Goal: Communication & Community: Ask a question

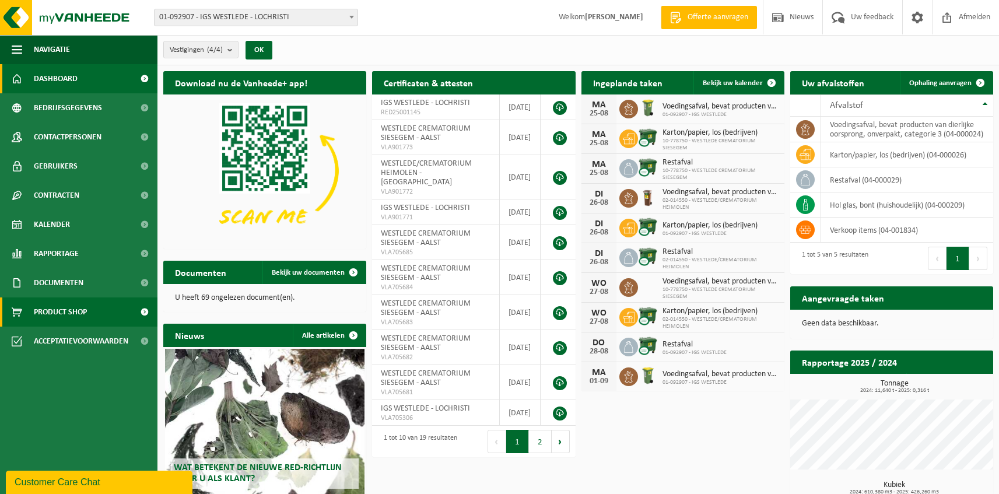
drag, startPoint x: 78, startPoint y: 314, endPoint x: 85, endPoint y: 312, distance: 7.2
click at [78, 314] on span "Product Shop" at bounding box center [60, 312] width 53 height 29
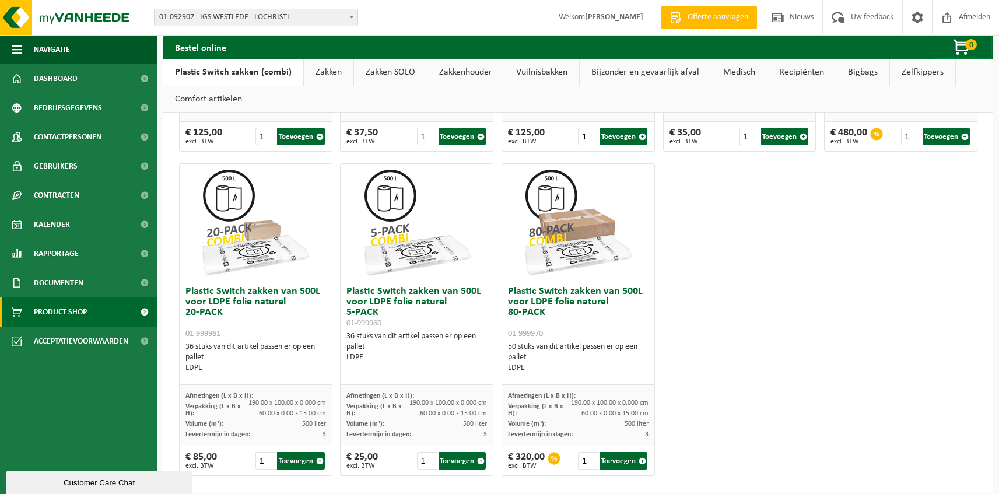
scroll to position [676, 0]
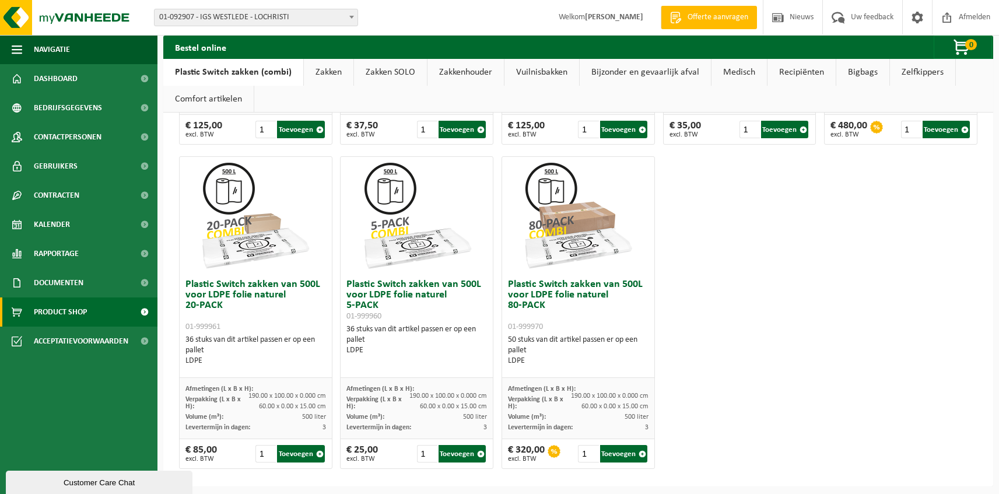
click at [324, 69] on link "Zakken" at bounding box center [329, 72] width 50 height 27
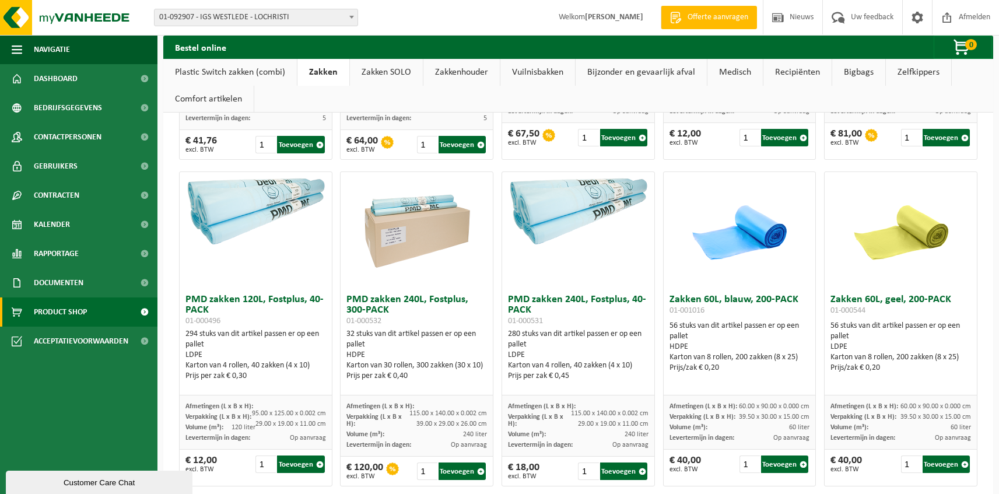
scroll to position [936, 0]
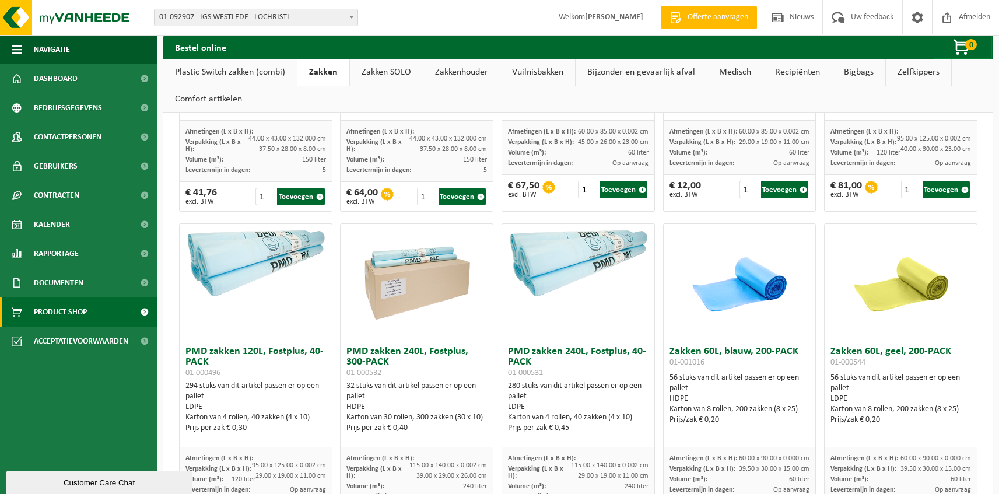
click at [390, 69] on link "Zakken SOLO" at bounding box center [386, 72] width 73 height 27
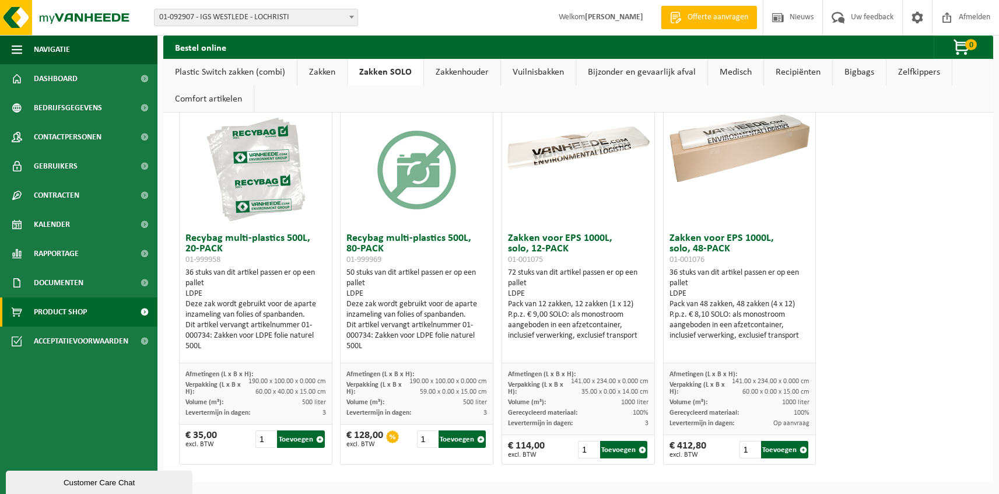
scroll to position [84, 0]
click at [331, 72] on link "Zakken" at bounding box center [323, 72] width 50 height 27
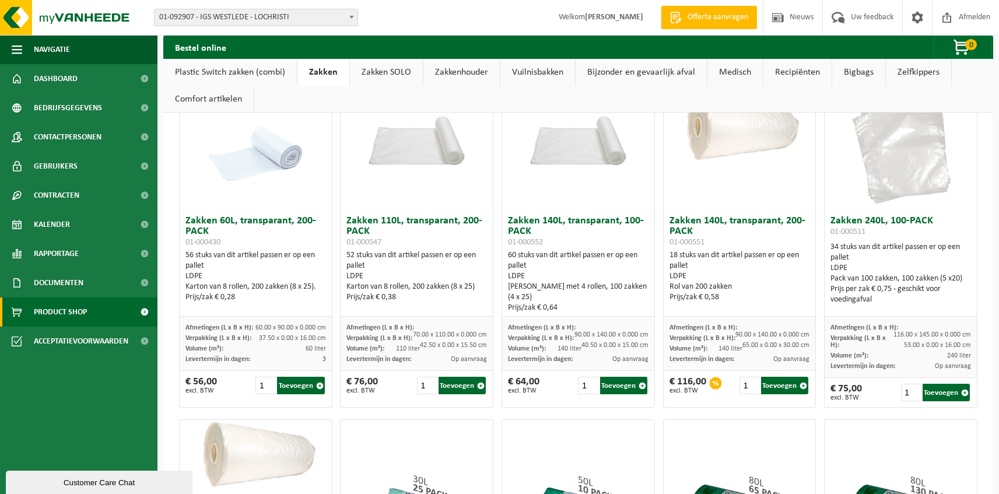
scroll to position [0, 0]
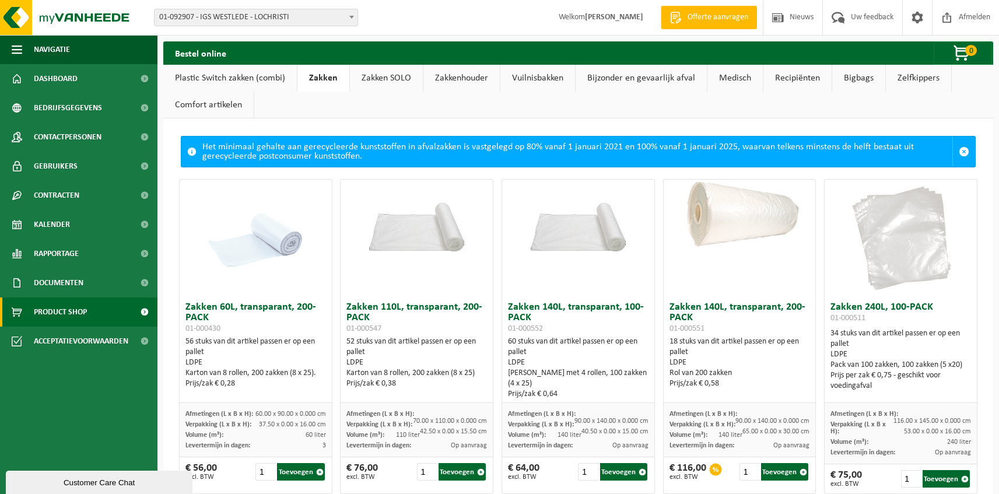
click at [527, 79] on link "Vuilnisbakken" at bounding box center [538, 78] width 75 height 27
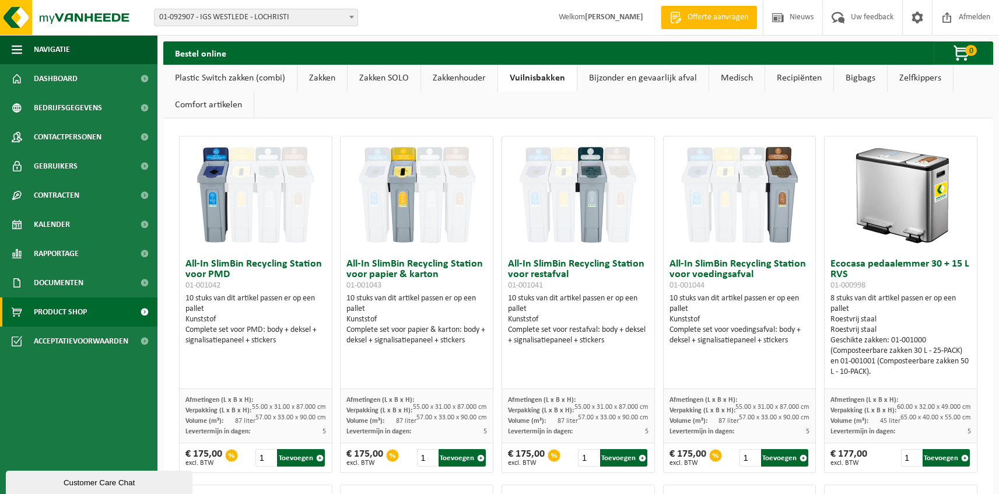
click at [380, 75] on link "Zakken SOLO" at bounding box center [384, 78] width 73 height 27
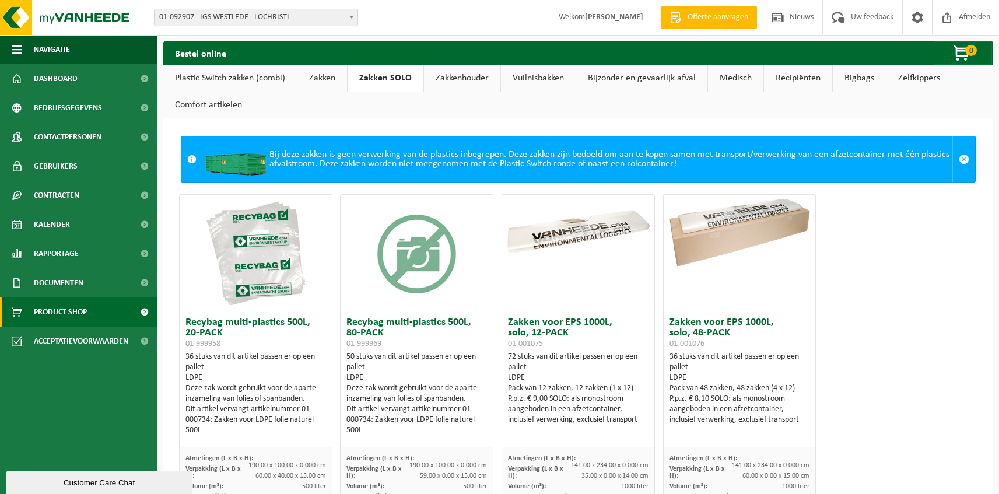
click at [237, 83] on link "Plastic Switch zakken (combi)" at bounding box center [230, 78] width 134 height 27
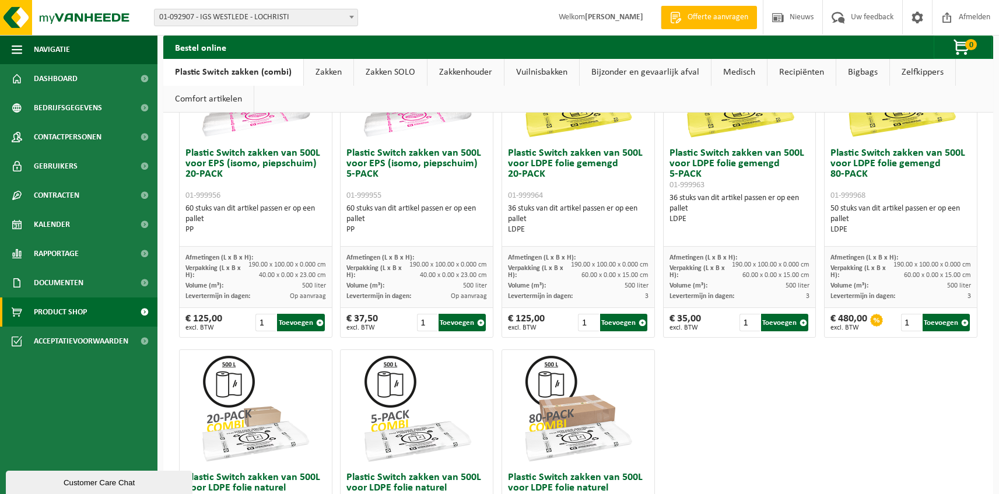
scroll to position [680, 0]
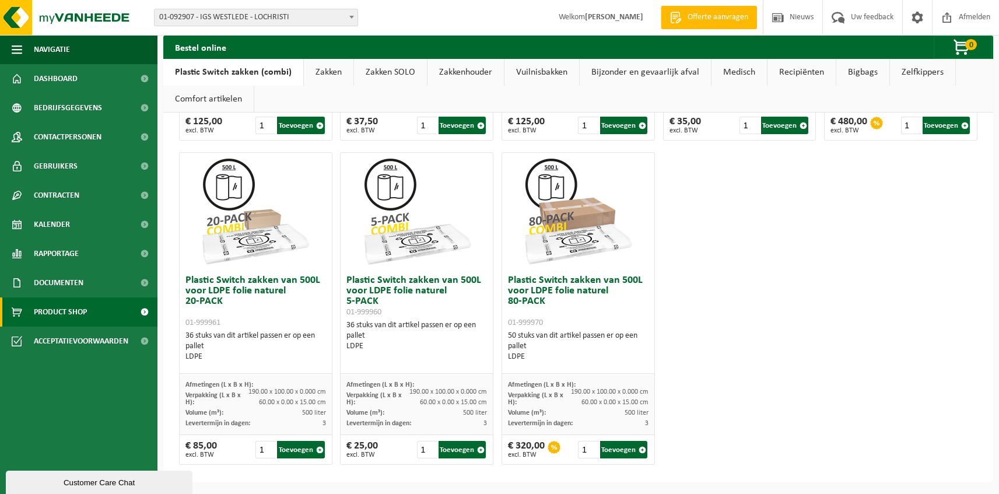
click at [339, 75] on link "Zakken" at bounding box center [329, 72] width 50 height 27
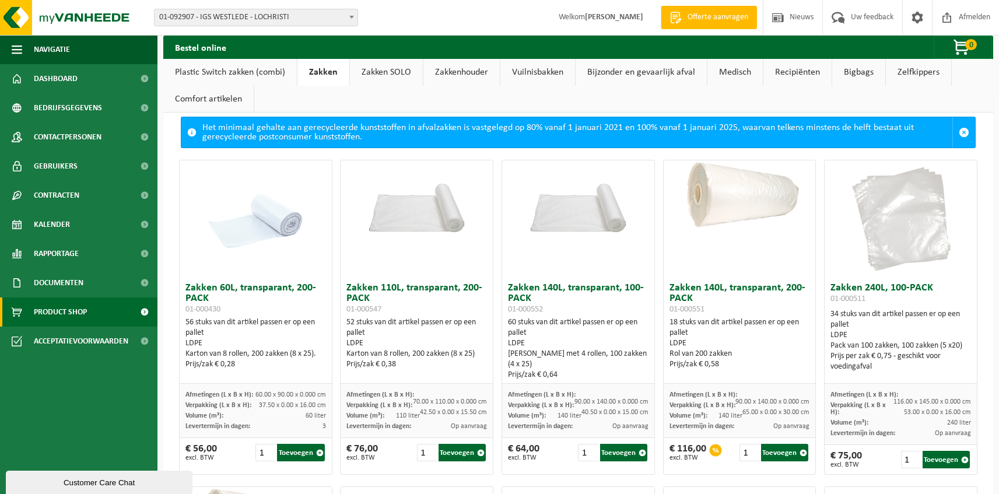
scroll to position [20, 0]
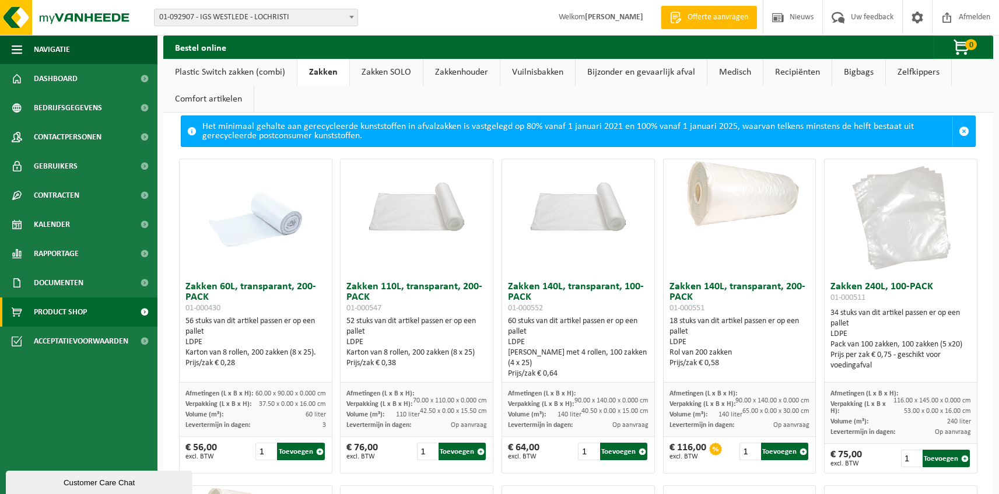
click at [197, 99] on link "Comfort artikelen" at bounding box center [208, 99] width 90 height 27
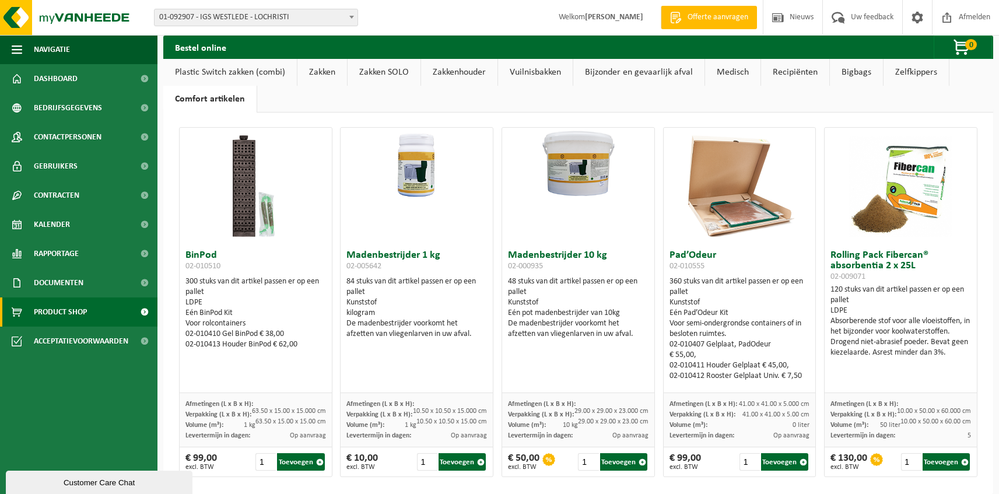
scroll to position [0, 0]
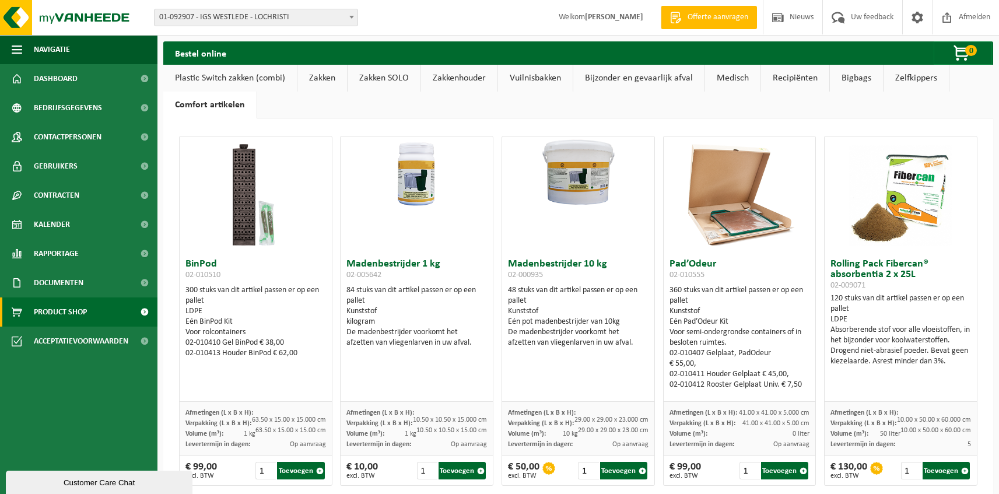
click at [788, 78] on link "Recipiënten" at bounding box center [795, 78] width 68 height 27
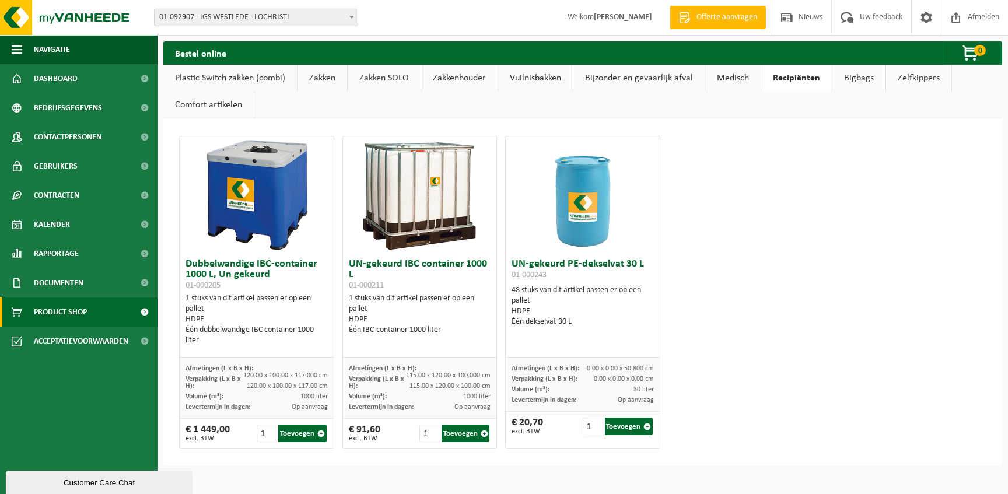
click at [326, 80] on link "Zakken" at bounding box center [323, 78] width 50 height 27
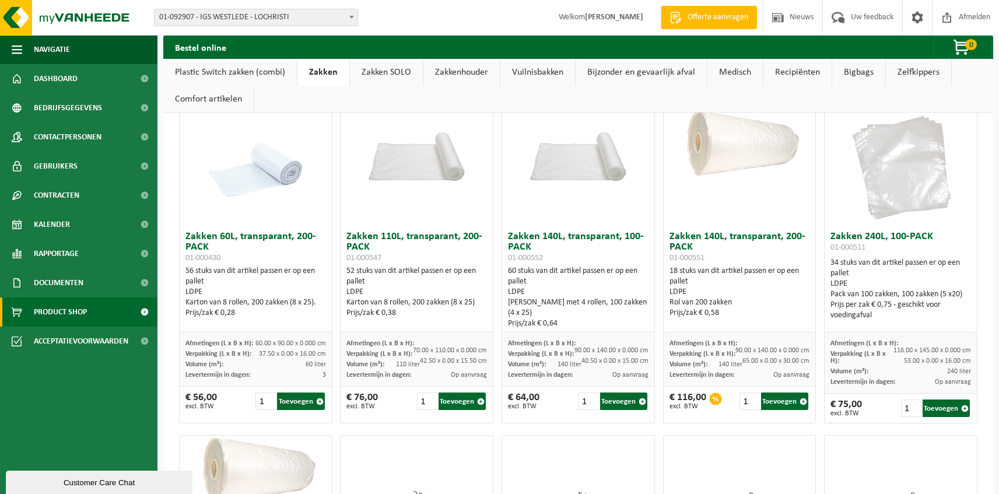
scroll to position [18, 0]
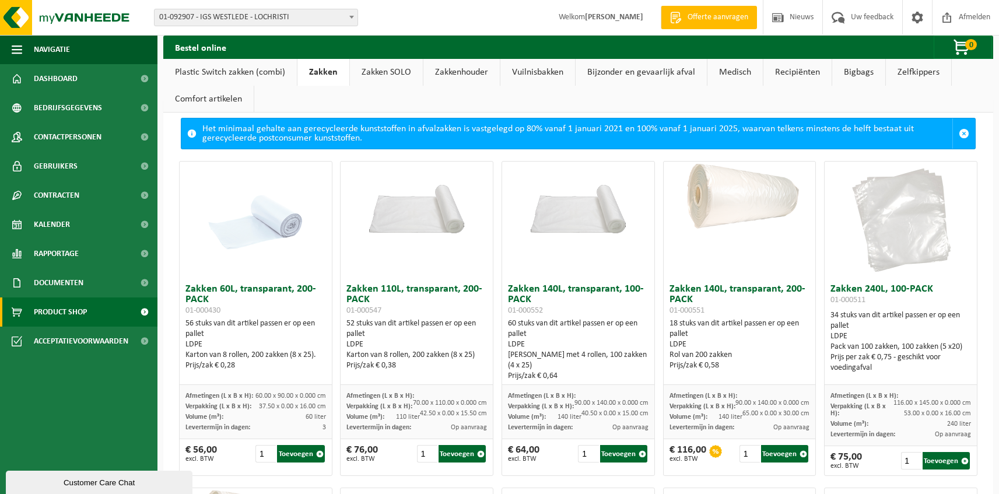
click at [733, 71] on link "Medisch" at bounding box center [735, 72] width 55 height 27
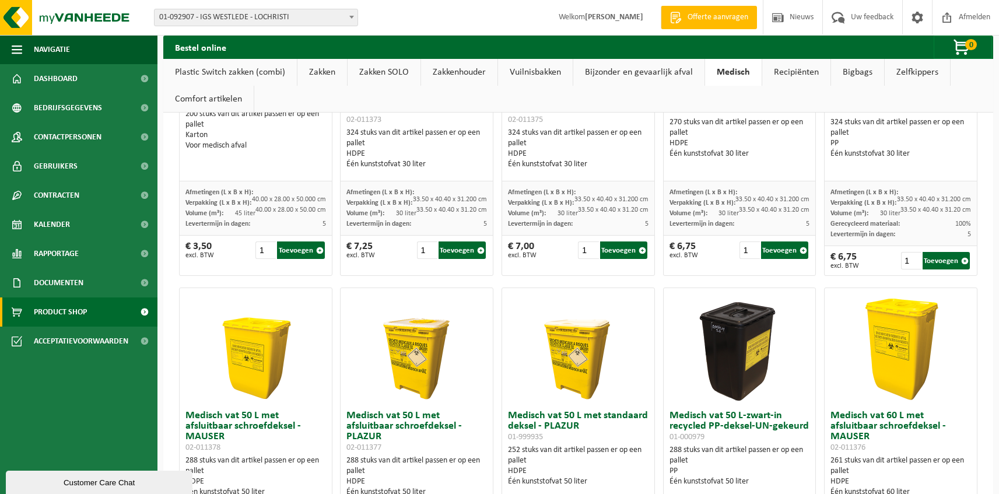
scroll to position [0, 0]
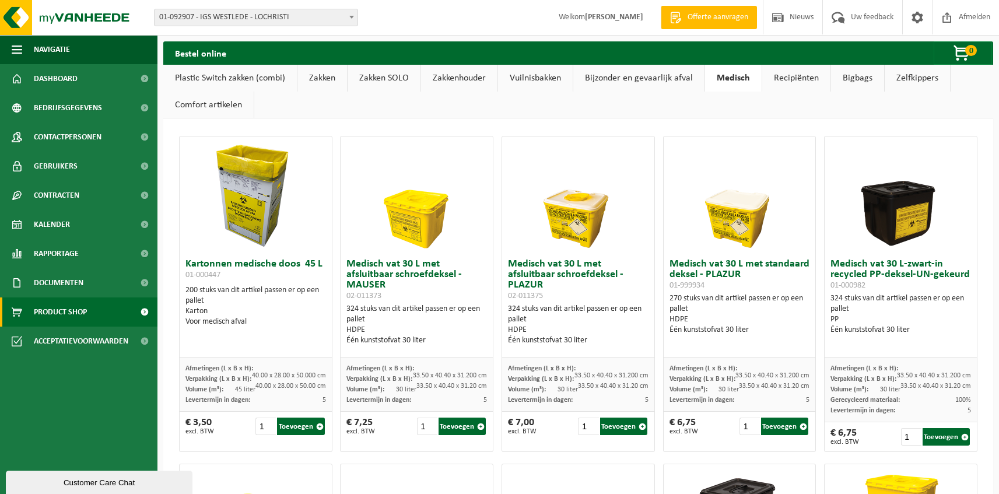
click at [629, 83] on link "Bijzonder en gevaarlijk afval" at bounding box center [638, 78] width 131 height 27
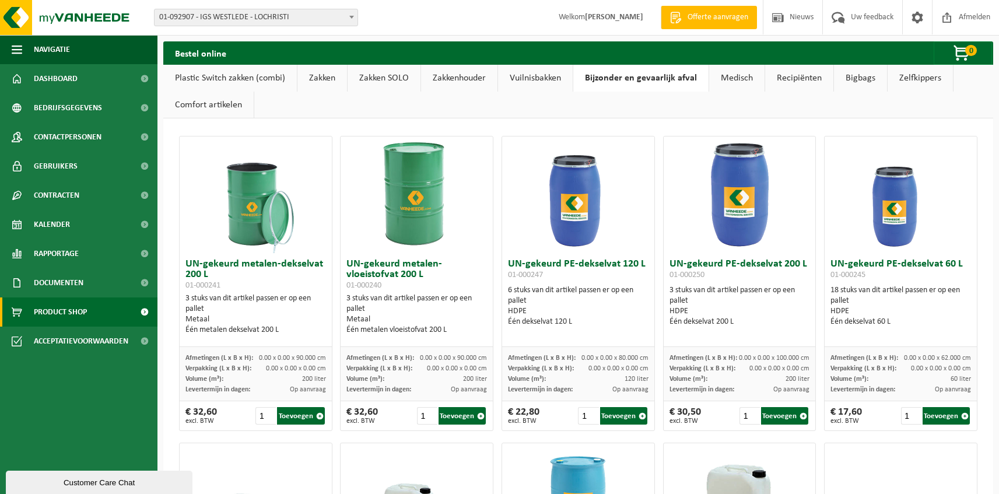
click at [527, 75] on link "Vuilnisbakken" at bounding box center [535, 78] width 75 height 27
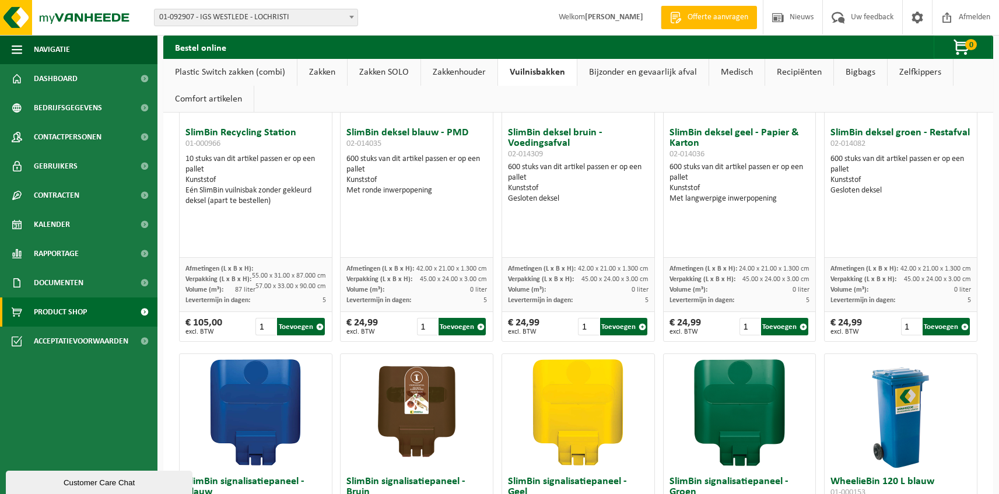
scroll to position [1012, 0]
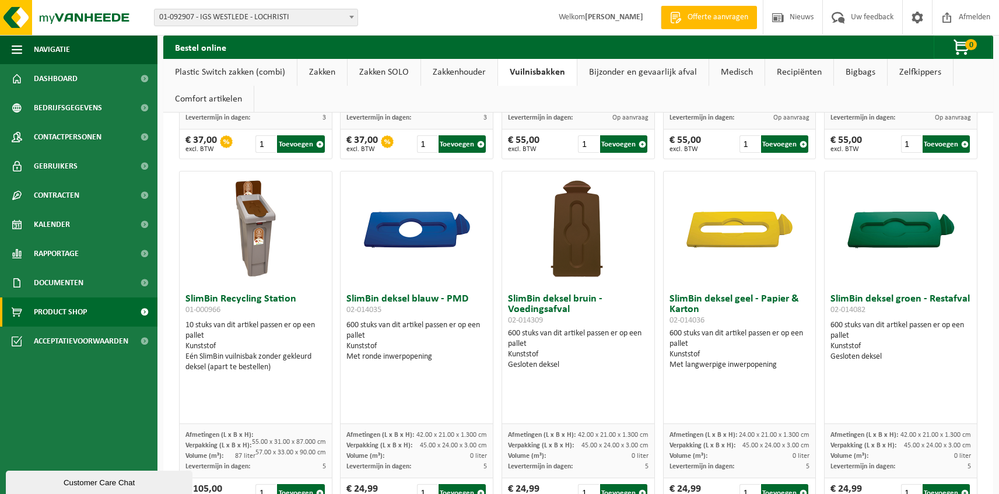
click at [316, 75] on link "Zakken" at bounding box center [323, 72] width 50 height 27
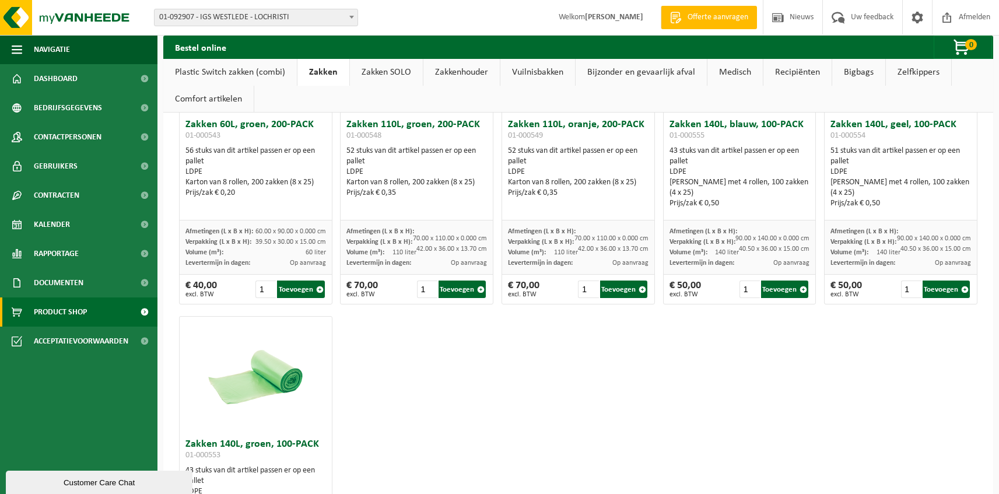
scroll to position [1269, 0]
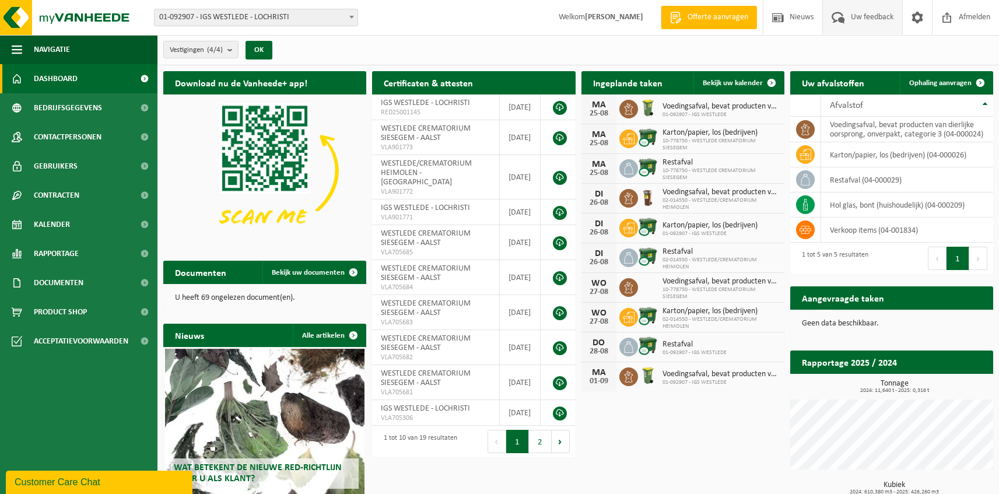
click at [848, 19] on span "Uw feedback" at bounding box center [872, 17] width 48 height 34
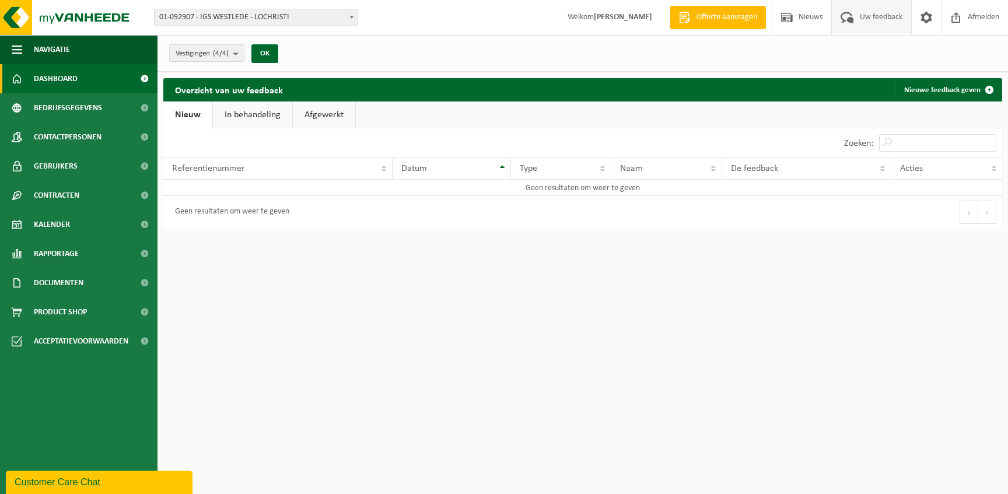
click at [54, 77] on span "Dashboard" at bounding box center [56, 78] width 44 height 29
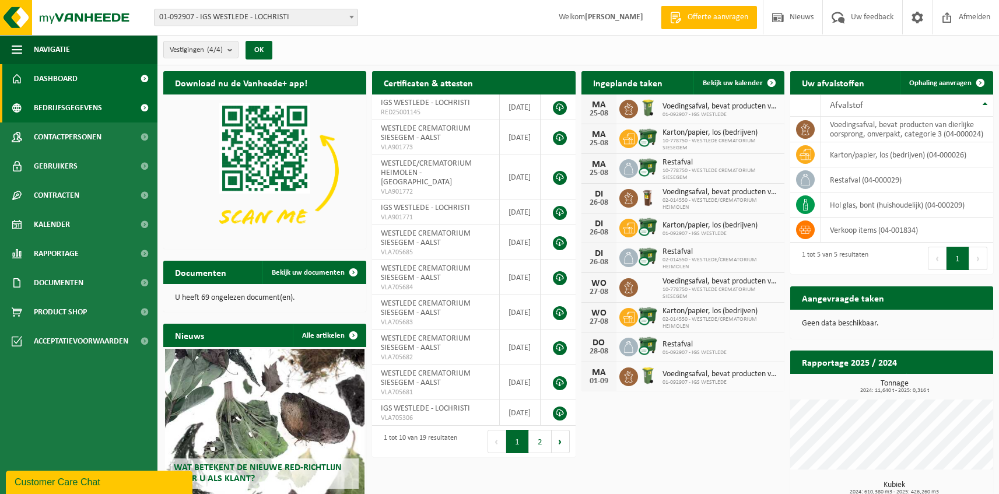
click at [60, 114] on span "Bedrijfsgegevens" at bounding box center [68, 107] width 68 height 29
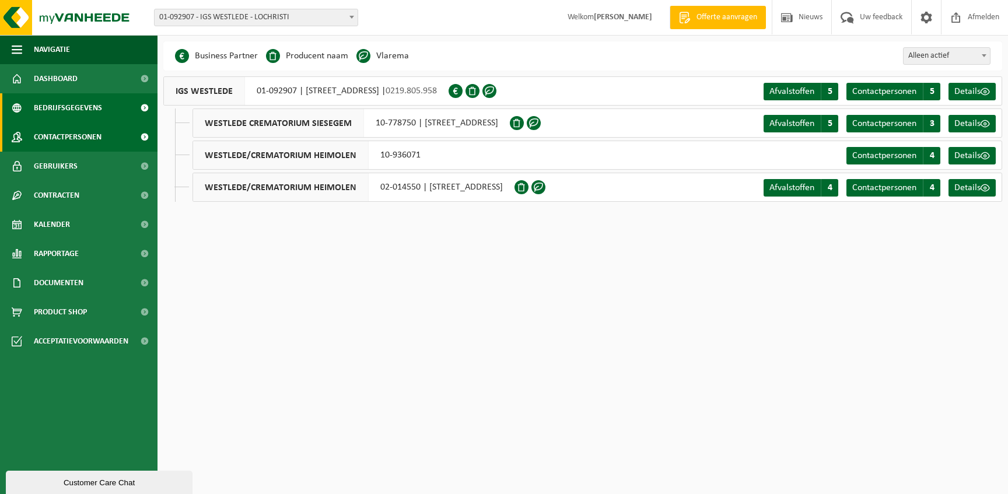
click at [60, 134] on span "Contactpersonen" at bounding box center [68, 137] width 68 height 29
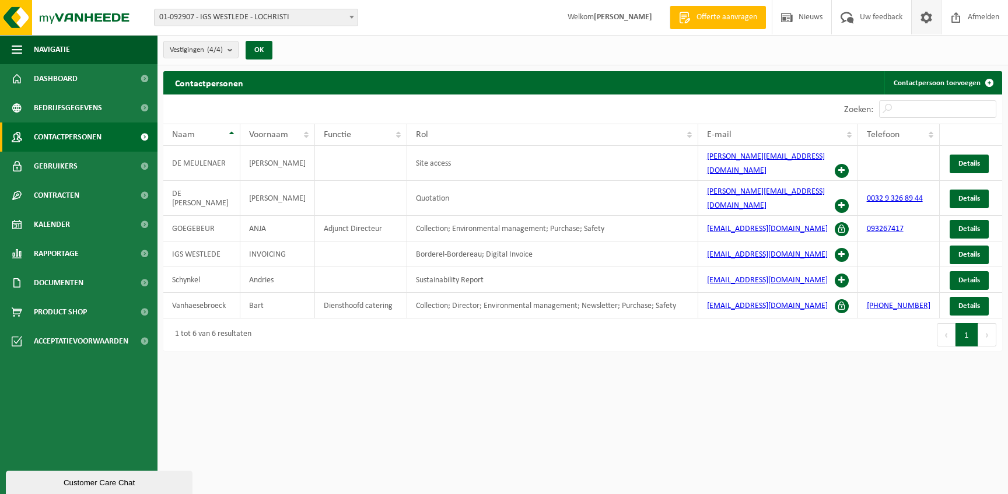
click at [922, 23] on span at bounding box center [927, 17] width 18 height 34
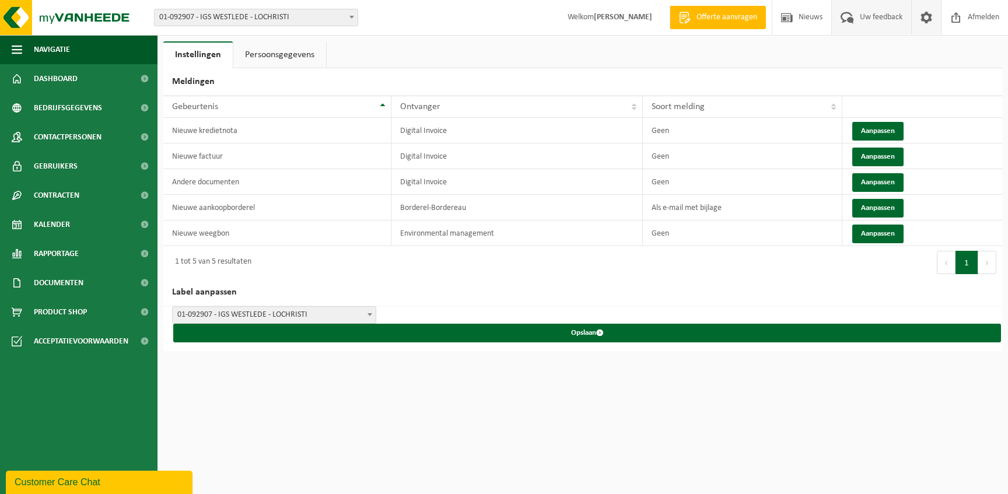
click at [897, 26] on span "Uw feedback" at bounding box center [881, 17] width 48 height 34
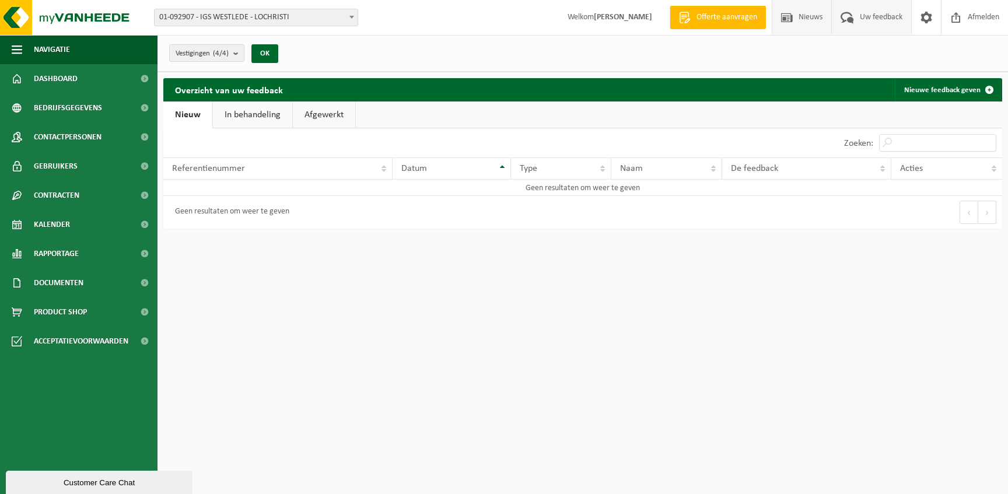
click at [810, 23] on span "Nieuws" at bounding box center [811, 17] width 30 height 34
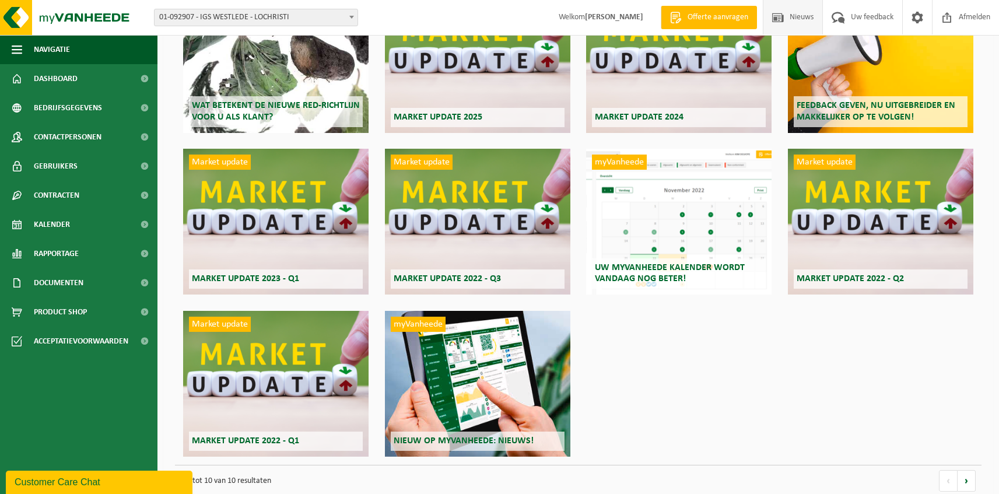
scroll to position [151, 0]
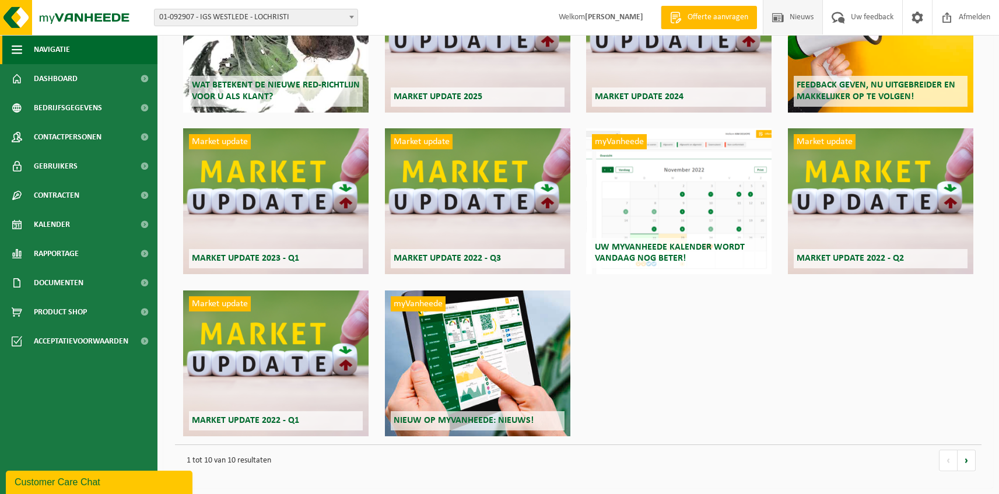
click at [20, 49] on span "button" at bounding box center [17, 49] width 11 height 29
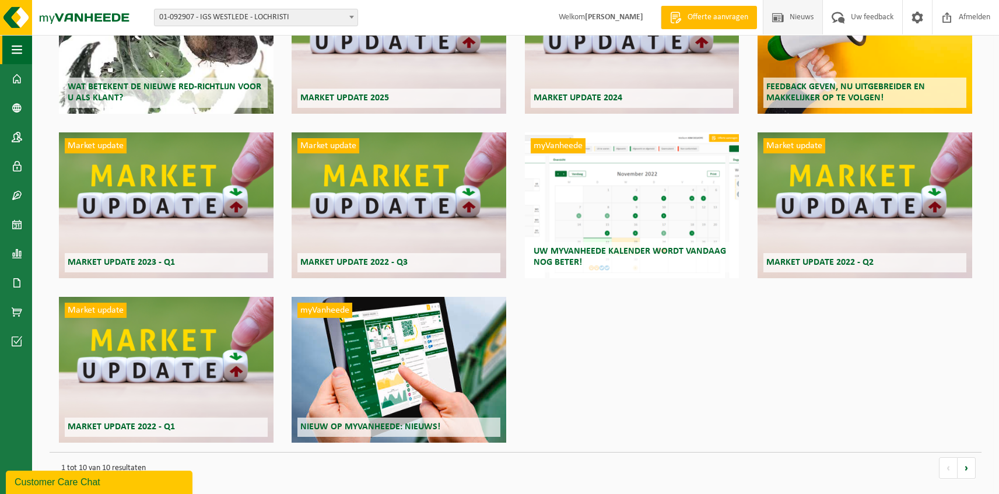
click at [20, 48] on span "button" at bounding box center [17, 49] width 11 height 29
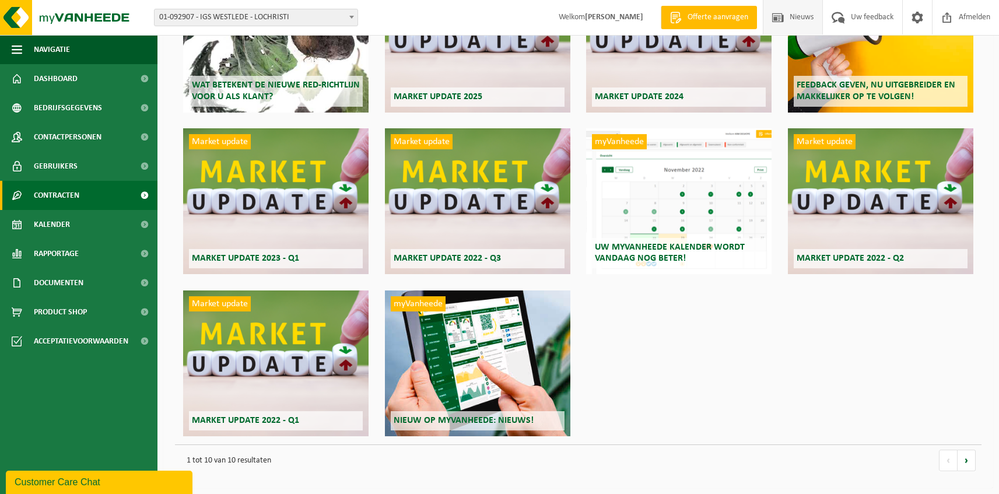
click at [54, 201] on span "Contracten" at bounding box center [57, 195] width 46 height 29
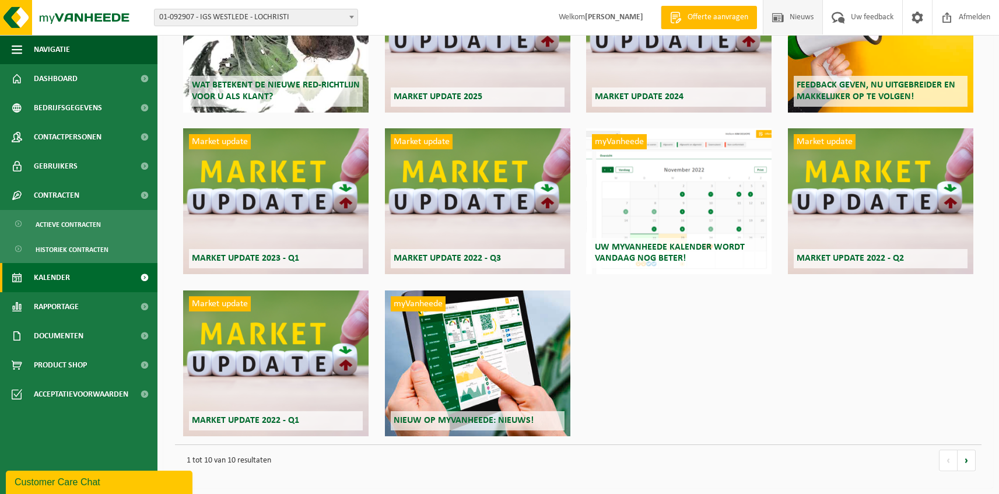
click at [73, 277] on link "Kalender" at bounding box center [79, 277] width 158 height 29
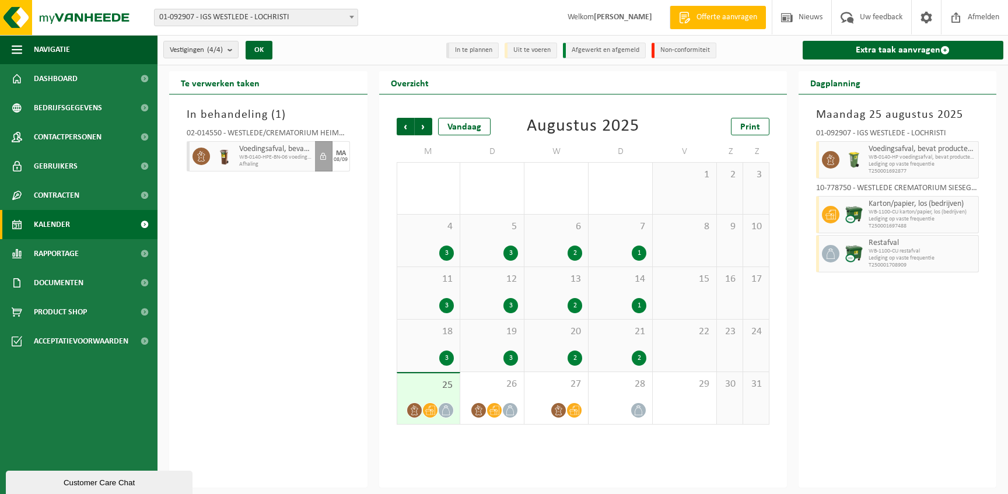
click at [72, 474] on button "Customer Care Chat" at bounding box center [99, 482] width 187 height 23
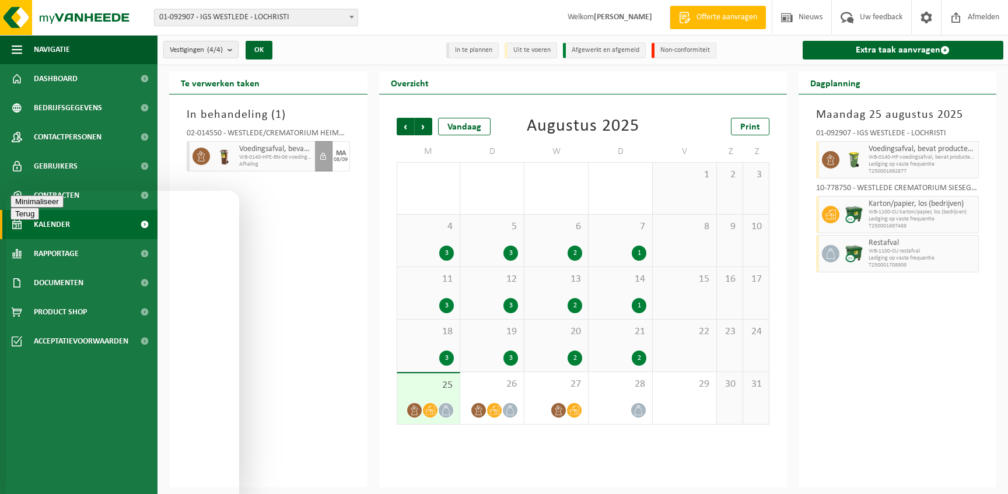
click at [6, 191] on div "Beoordeel deze chat Upload bestand Emoji invoeren" at bounding box center [6, 191] width 0 height 0
click at [6, 191] on textarea at bounding box center [6, 191] width 0 height 0
type textarea "Beste, ik ben op zoek naar vuilzakken voor in de pedaalemmers (50*55cm). Ik vin…"
click at [6, 191] on textarea "Beste, ik ben op zoek naar vuilzakken voor in de pedaalemmers (50*55cm). Ik vin…" at bounding box center [6, 191] width 0 height 0
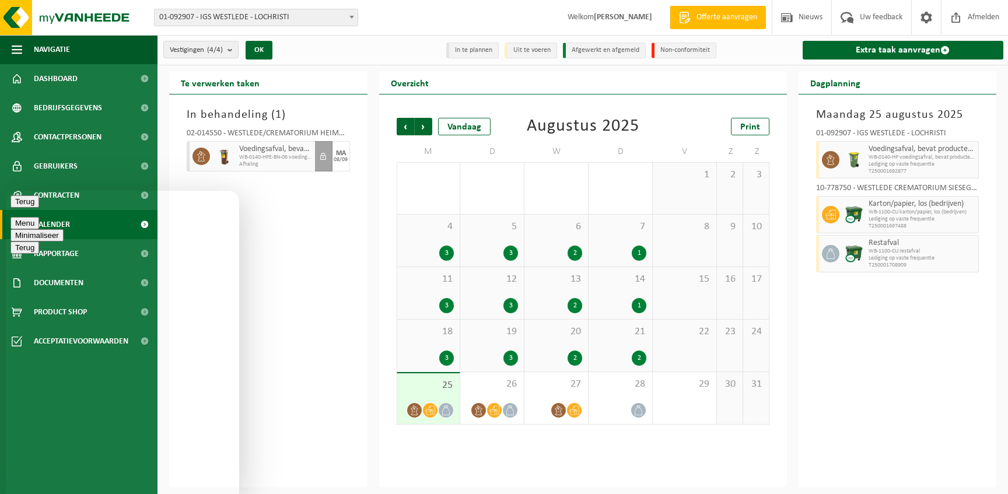
type textarea "d"
click at [6, 191] on textarea at bounding box center [6, 191] width 0 height 0
type textarea "hebben jullie deze in het gamma"
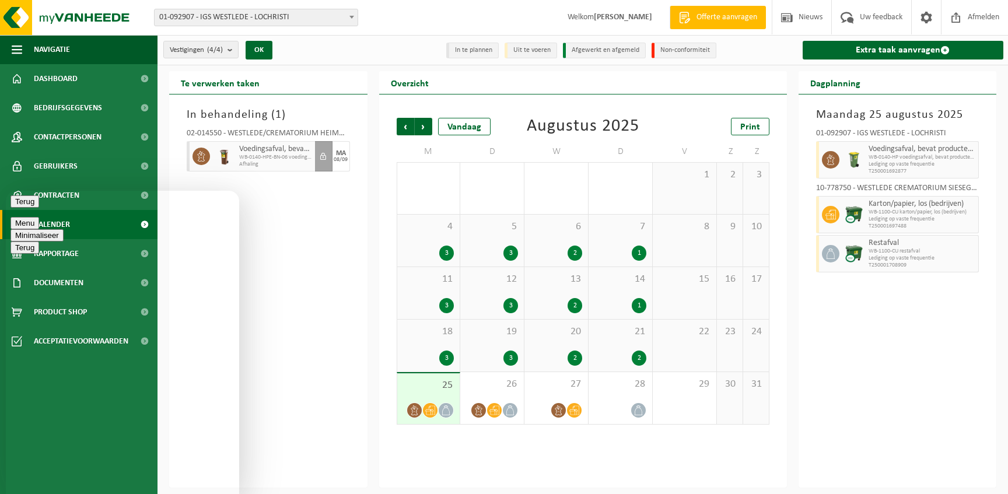
type textarea "ok bedankt voor de feedback"
click at [64, 229] on button "Minimaliseer" at bounding box center [37, 235] width 53 height 12
